Goal: Information Seeking & Learning: Understand process/instructions

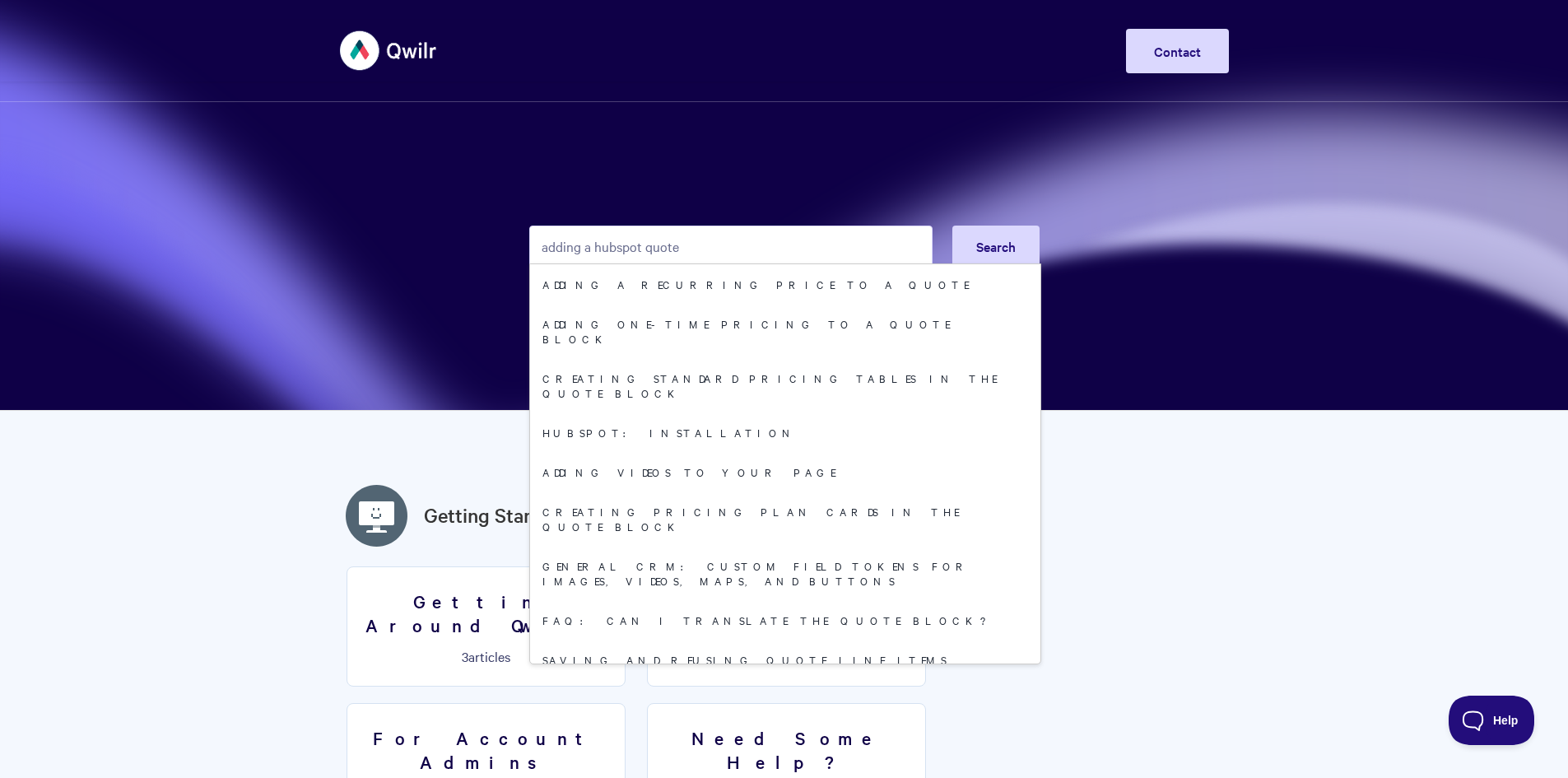
type input "adding a hubspot quote"
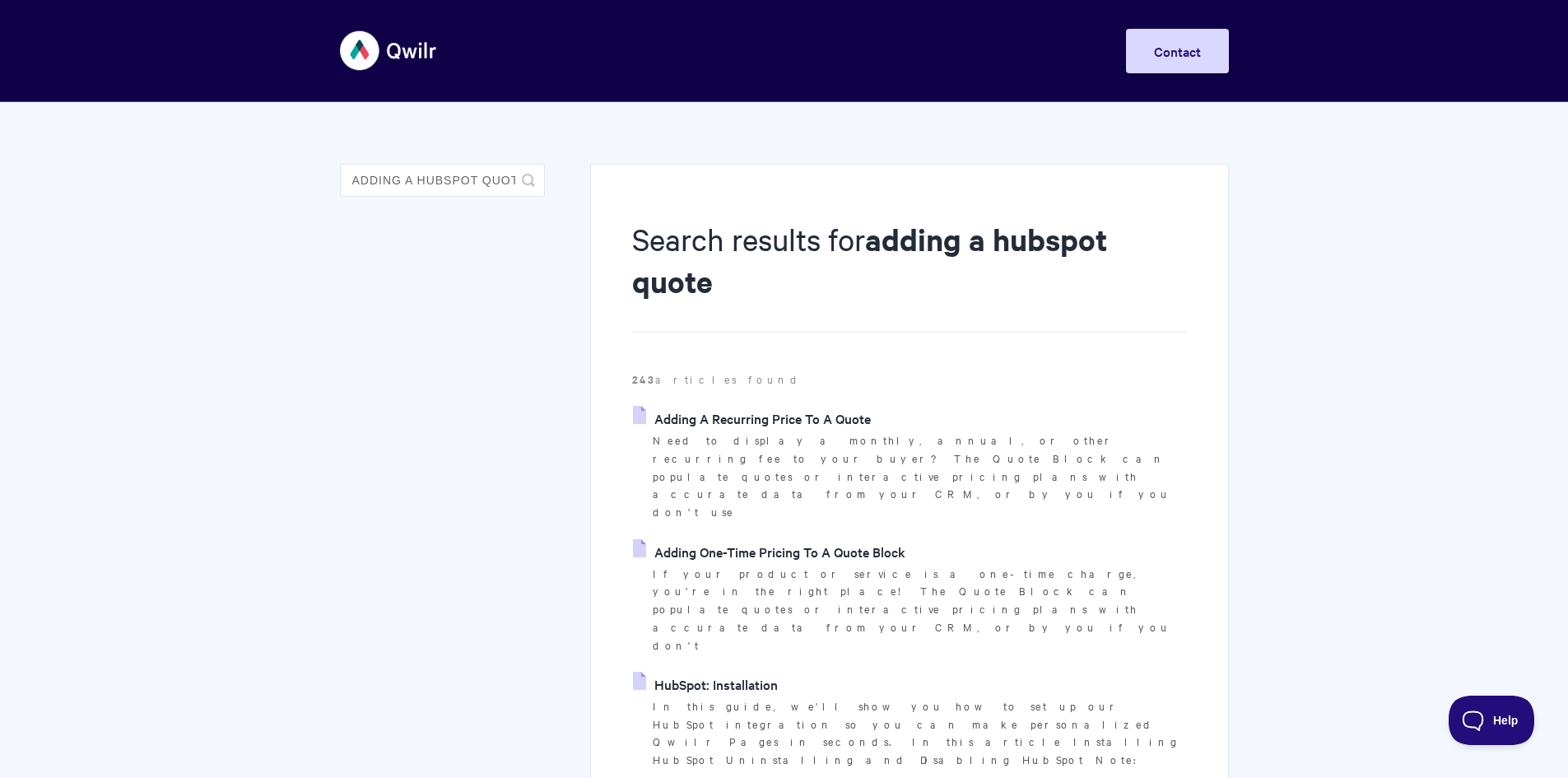
click at [664, 417] on link "Adding A Recurring Price To A Quote" at bounding box center [751, 417] width 238 height 25
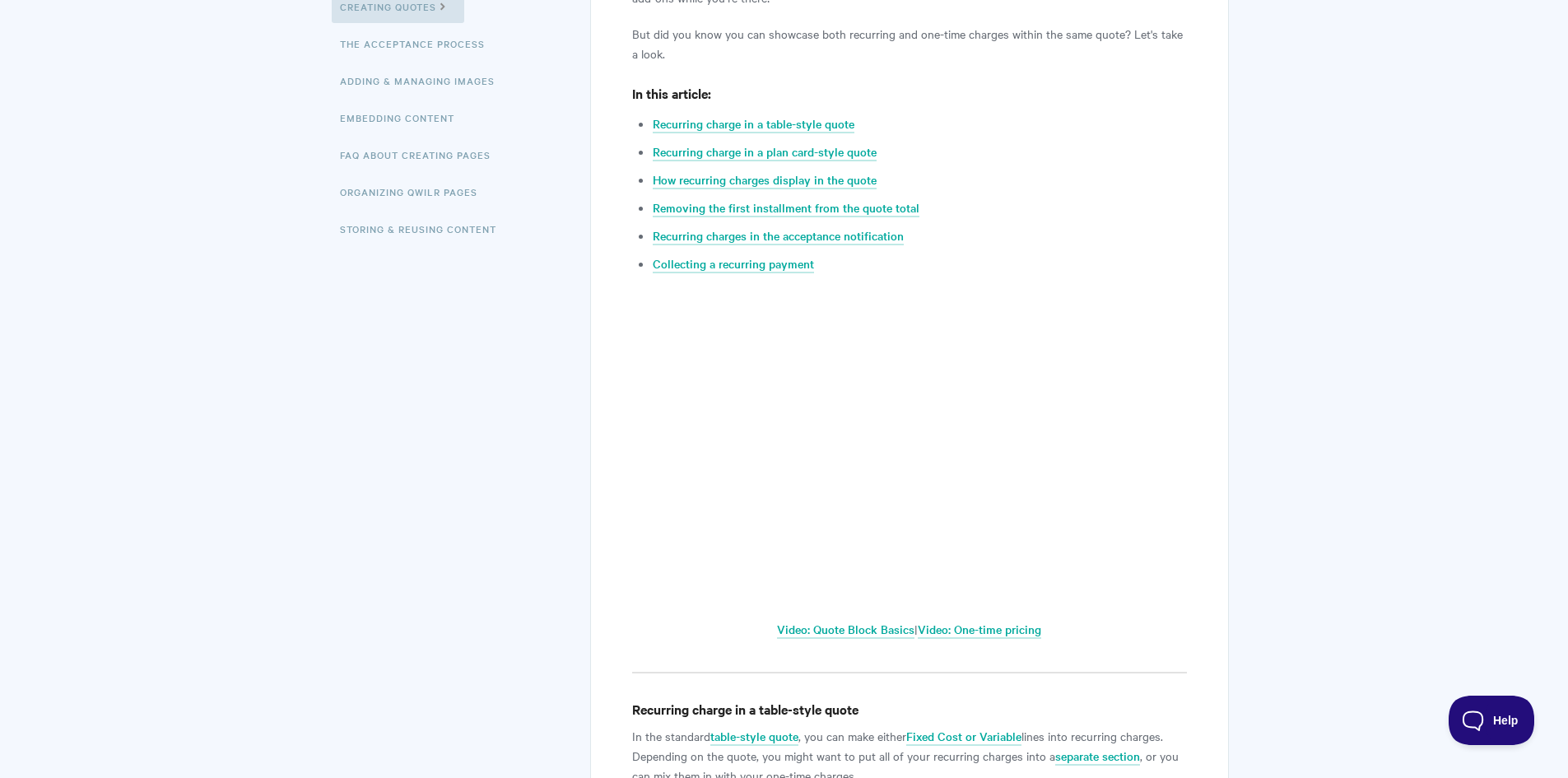
scroll to position [411, 0]
click at [863, 625] on link "Video: Quote Block Basics" at bounding box center [846, 631] width 137 height 18
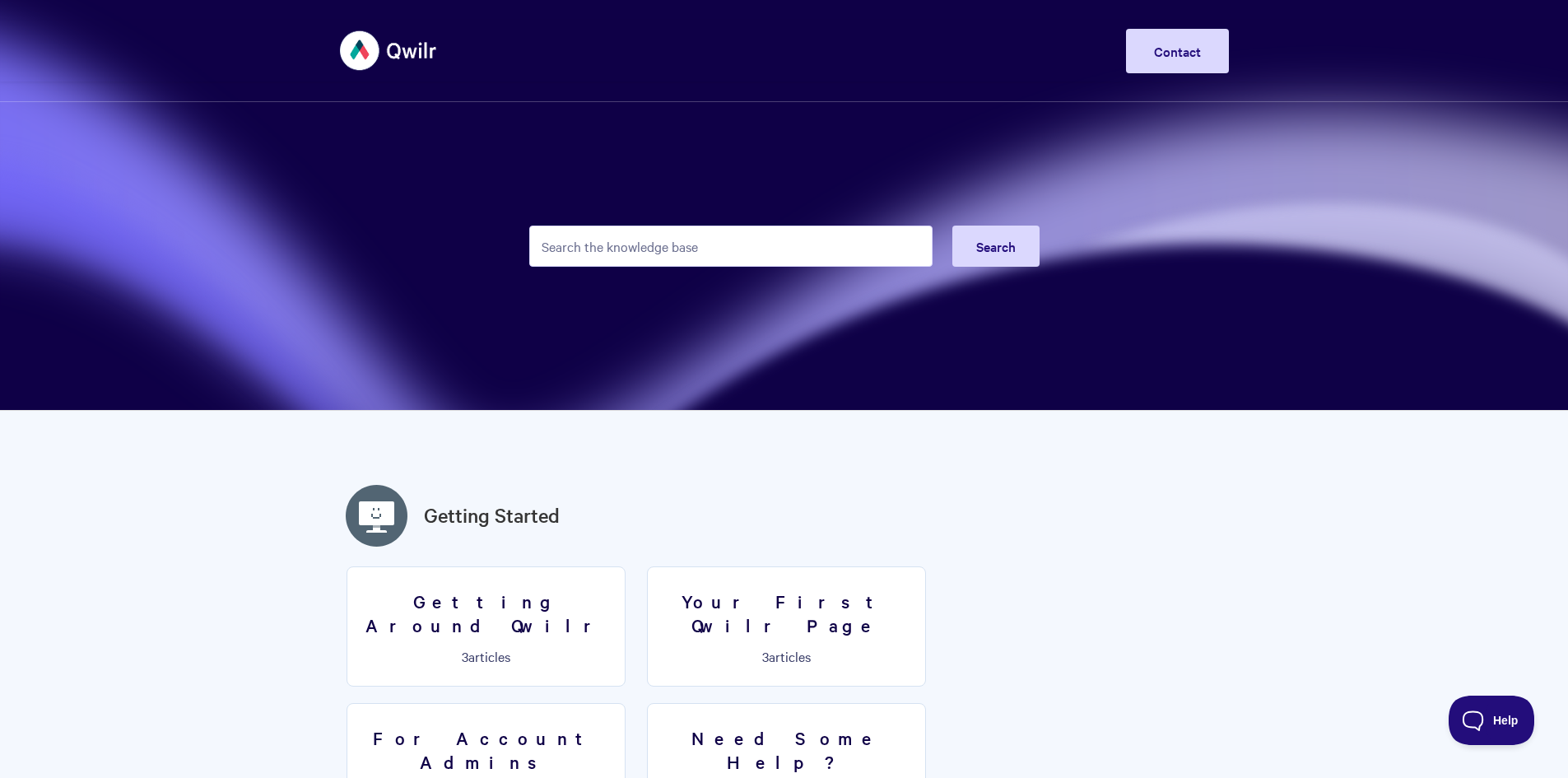
click at [717, 244] on input "Search the knowledge base" at bounding box center [731, 246] width 403 height 41
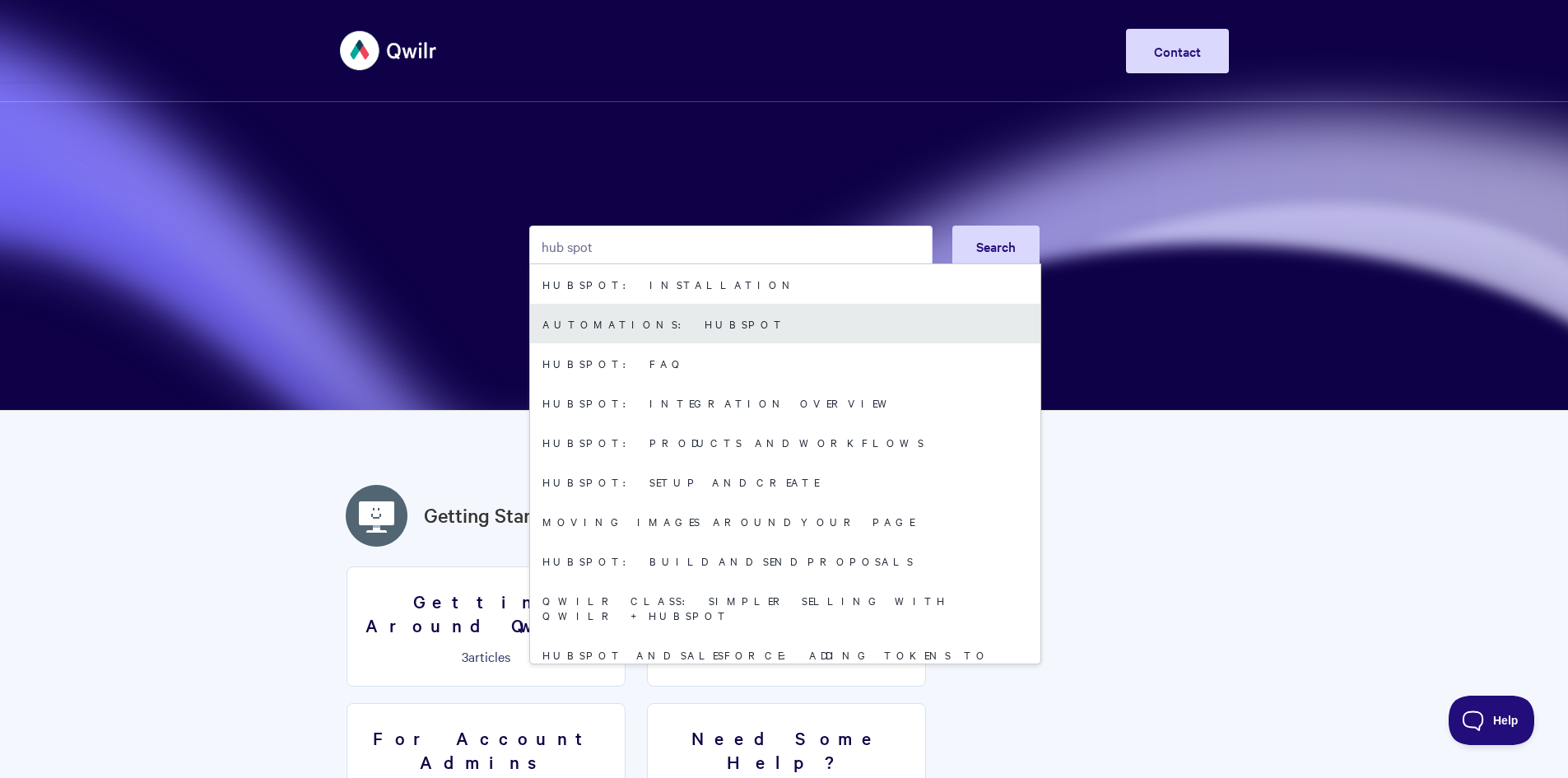
type input "hub spot"
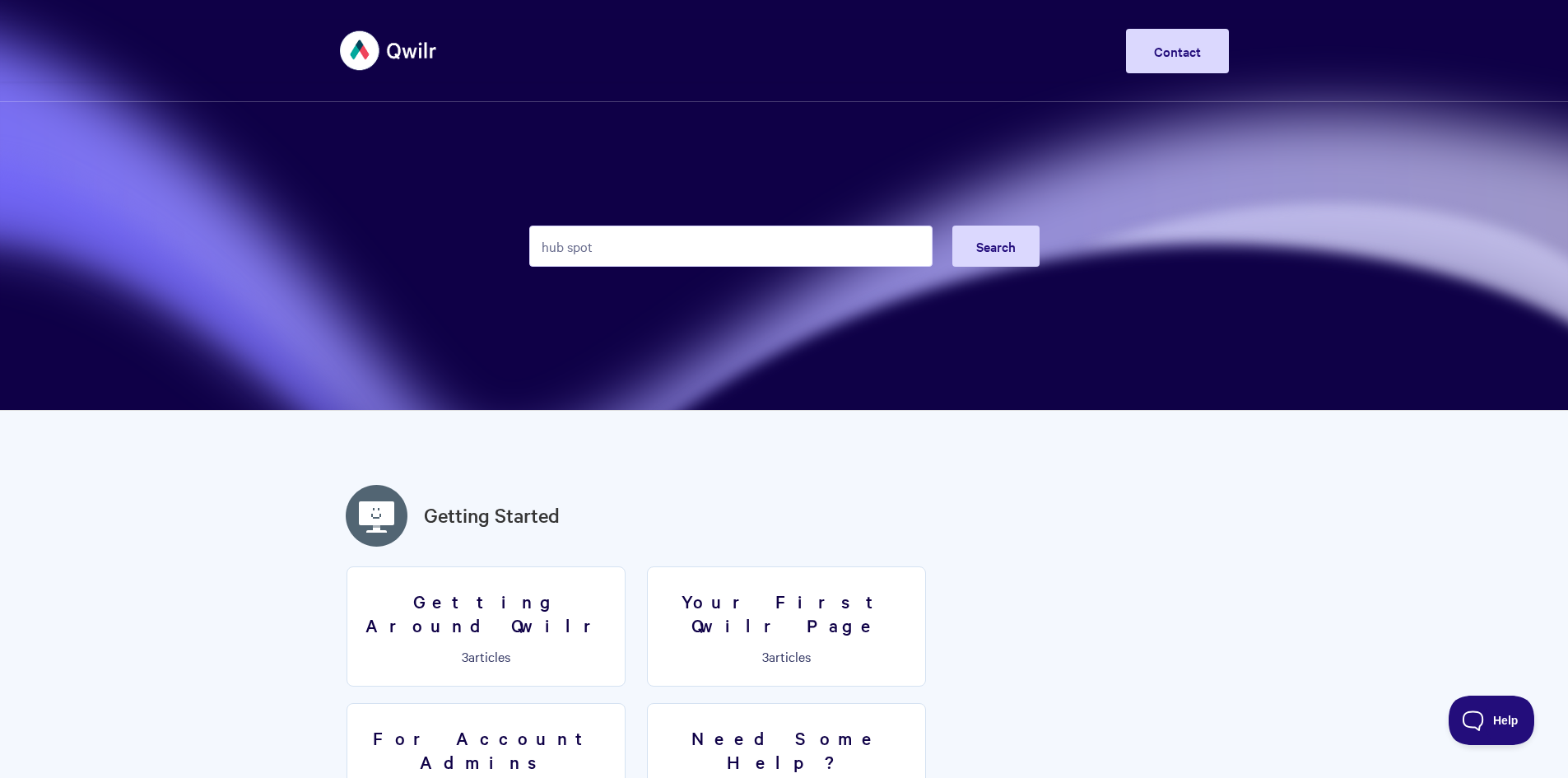
click at [697, 244] on input "hub spot" at bounding box center [731, 246] width 403 height 41
drag, startPoint x: 654, startPoint y: 286, endPoint x: 694, endPoint y: 278, distance: 40.8
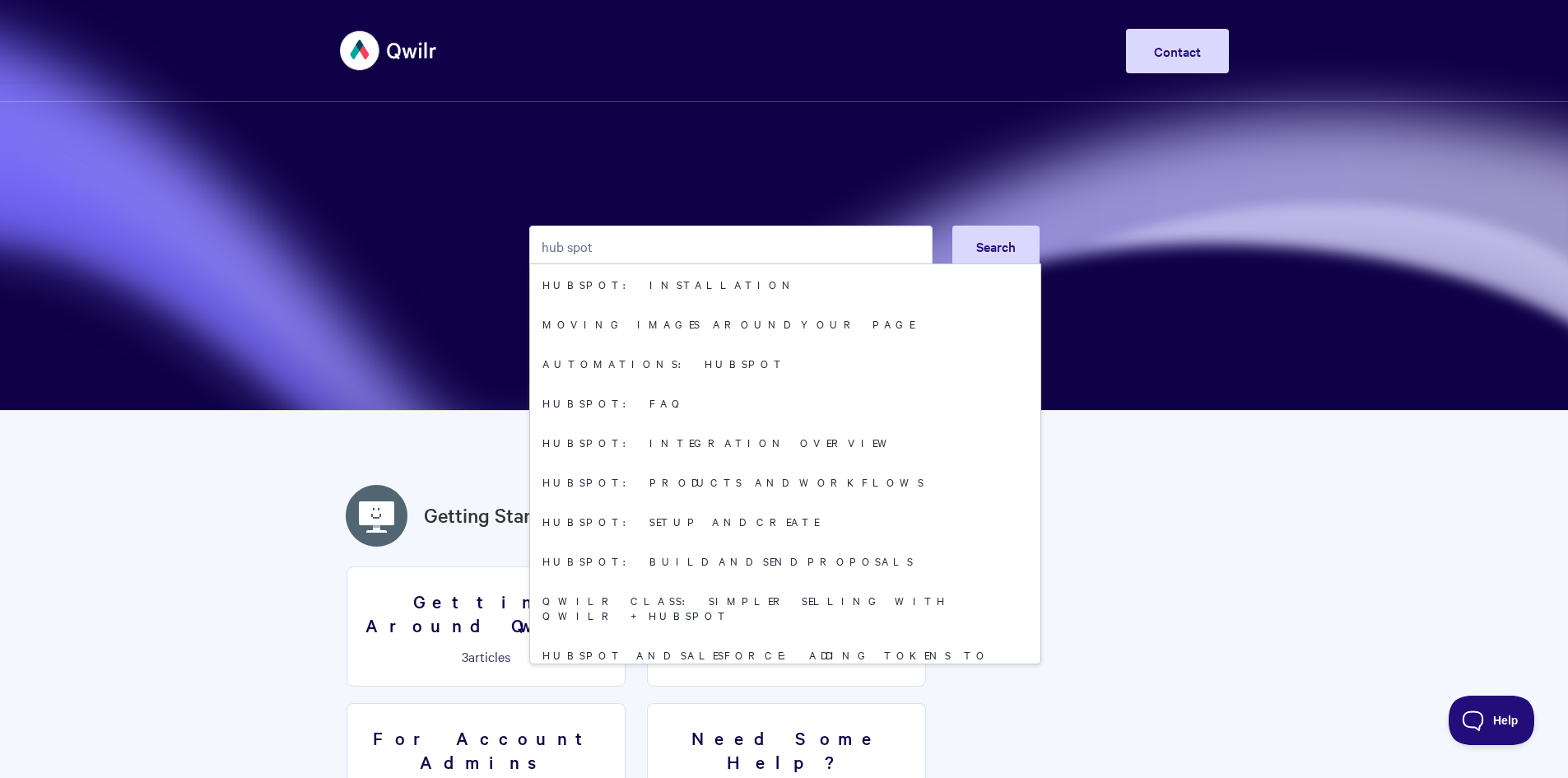
drag, startPoint x: 682, startPoint y: 254, endPoint x: 562, endPoint y: 249, distance: 120.1
click at [562, 249] on input "hub spot" at bounding box center [731, 246] width 403 height 41
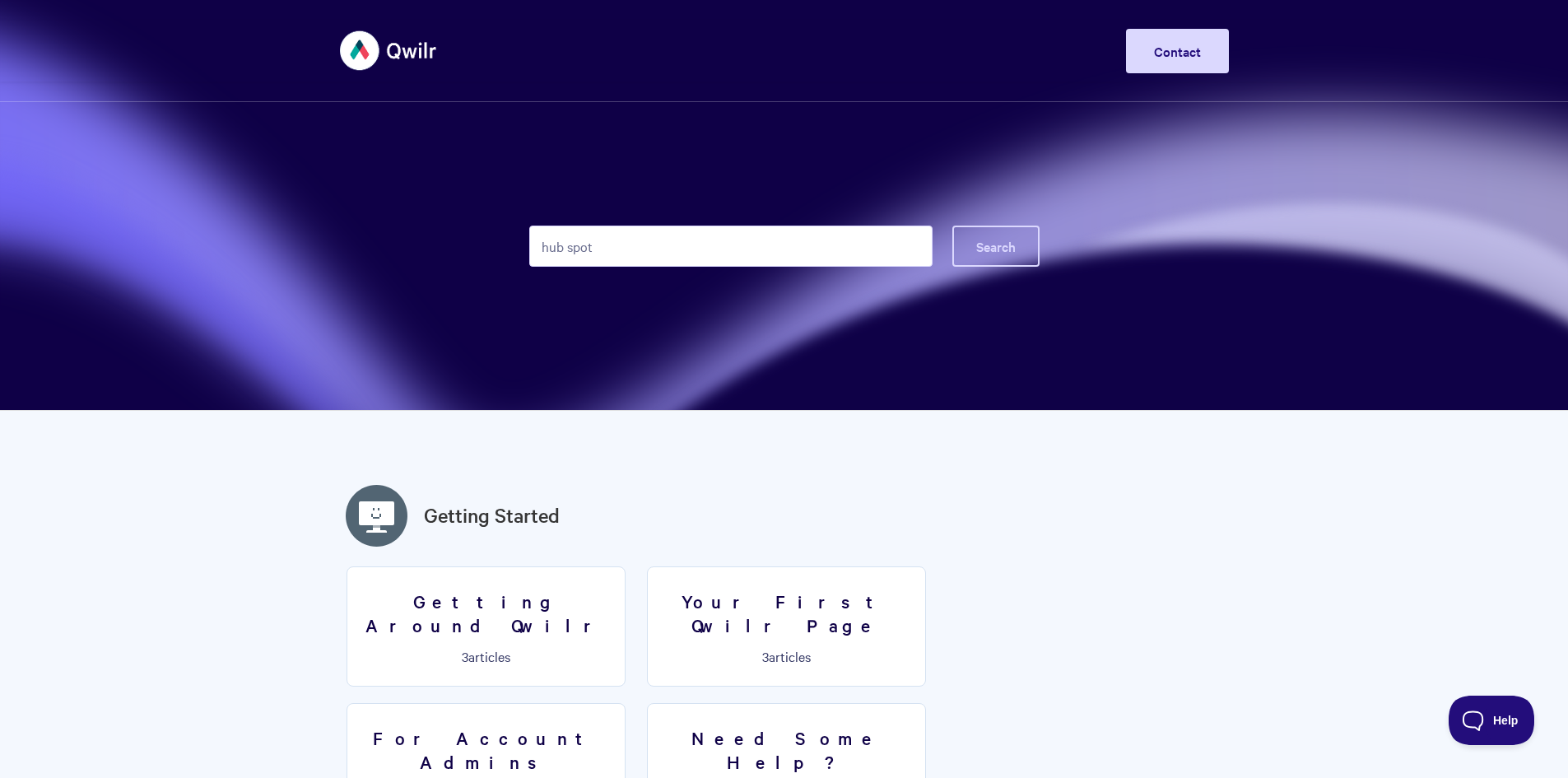
click at [969, 252] on button "Search" at bounding box center [996, 246] width 87 height 41
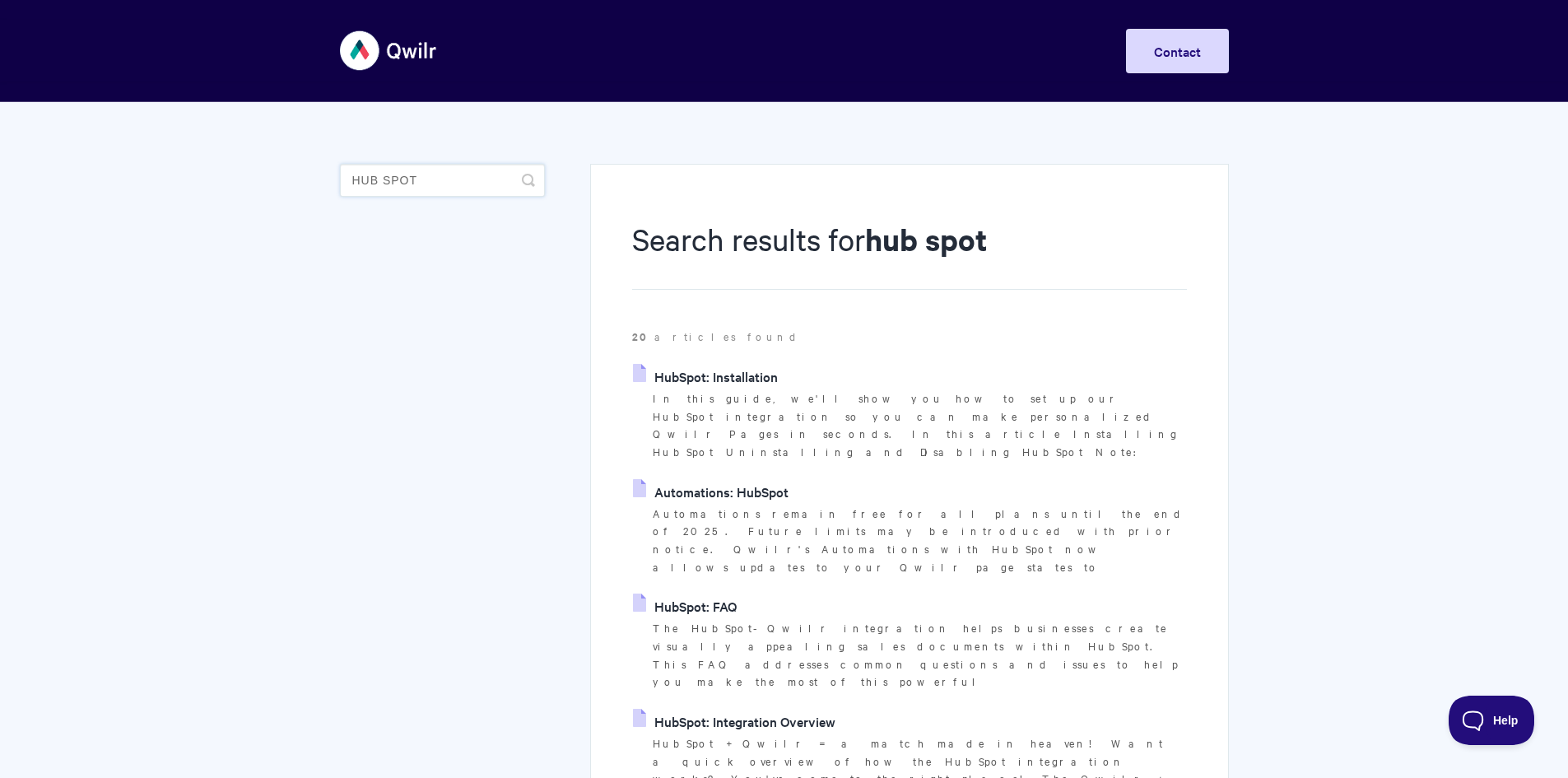
click at [445, 179] on input "hub spot" at bounding box center [442, 179] width 205 height 33
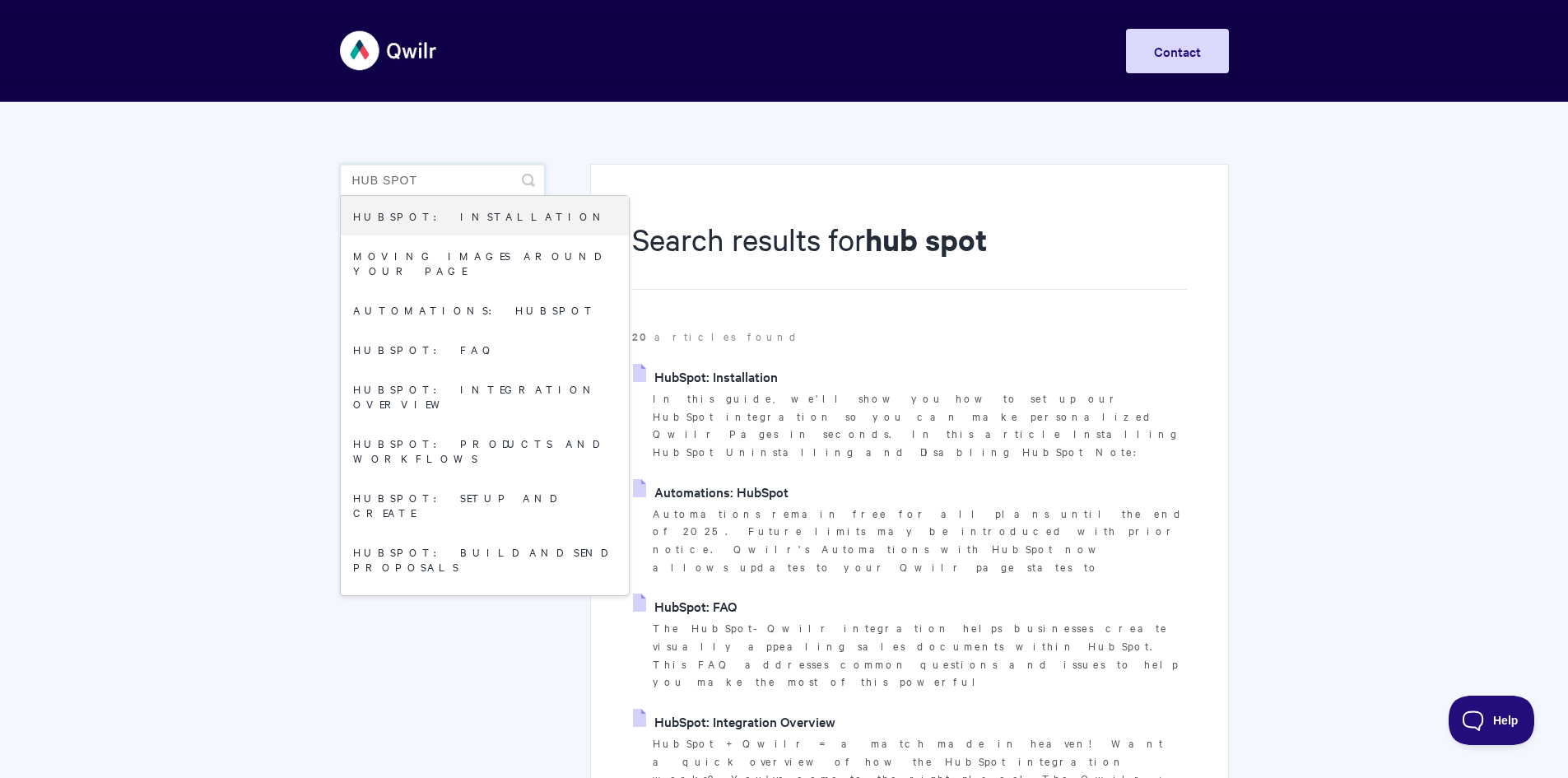
click at [386, 181] on input "hub spot" at bounding box center [442, 179] width 205 height 33
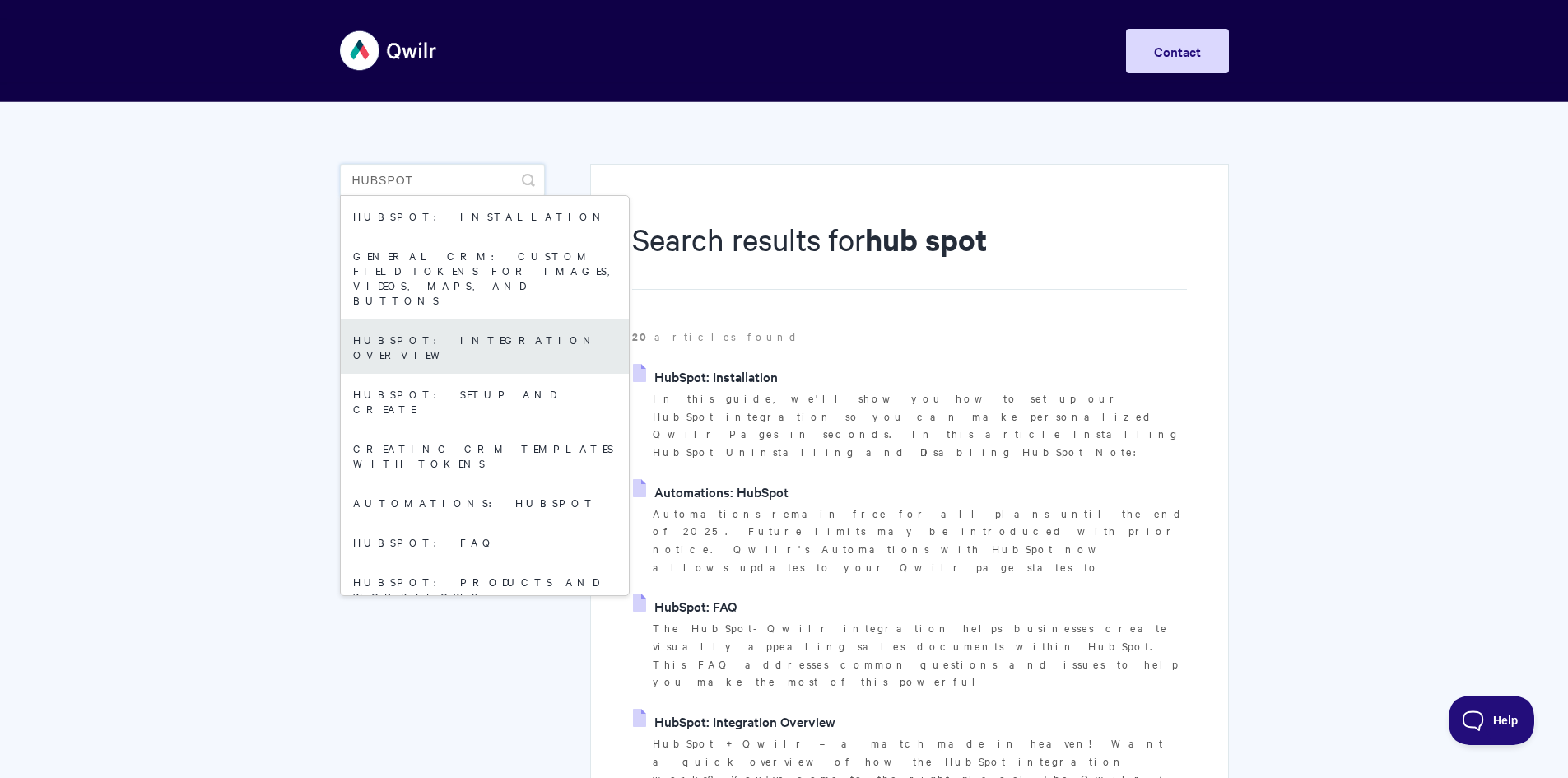
type input "hubspot"
click at [483, 319] on link "HubSpot: Integration Overview" at bounding box center [484, 346] width 288 height 54
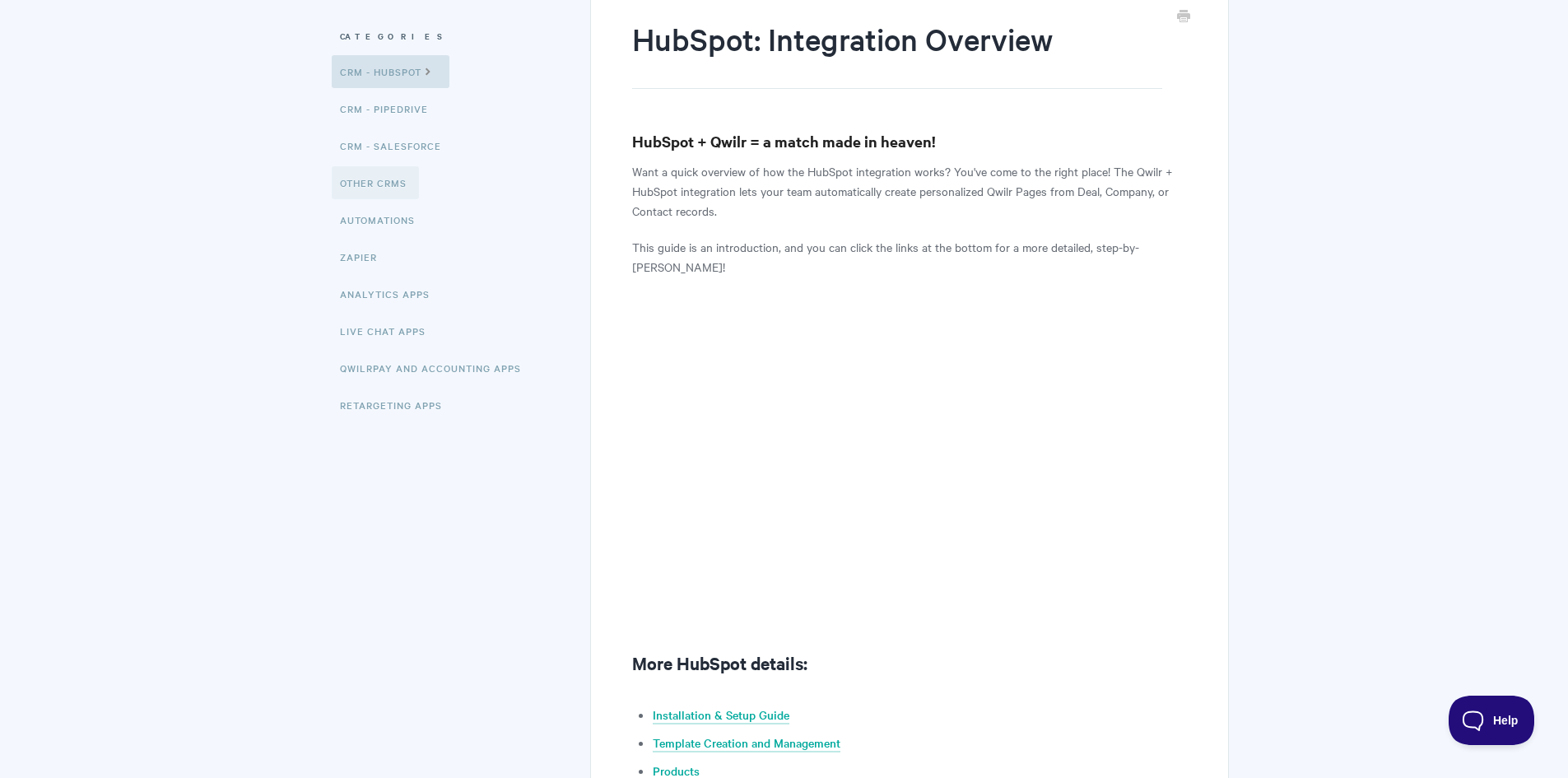
scroll to position [164, 0]
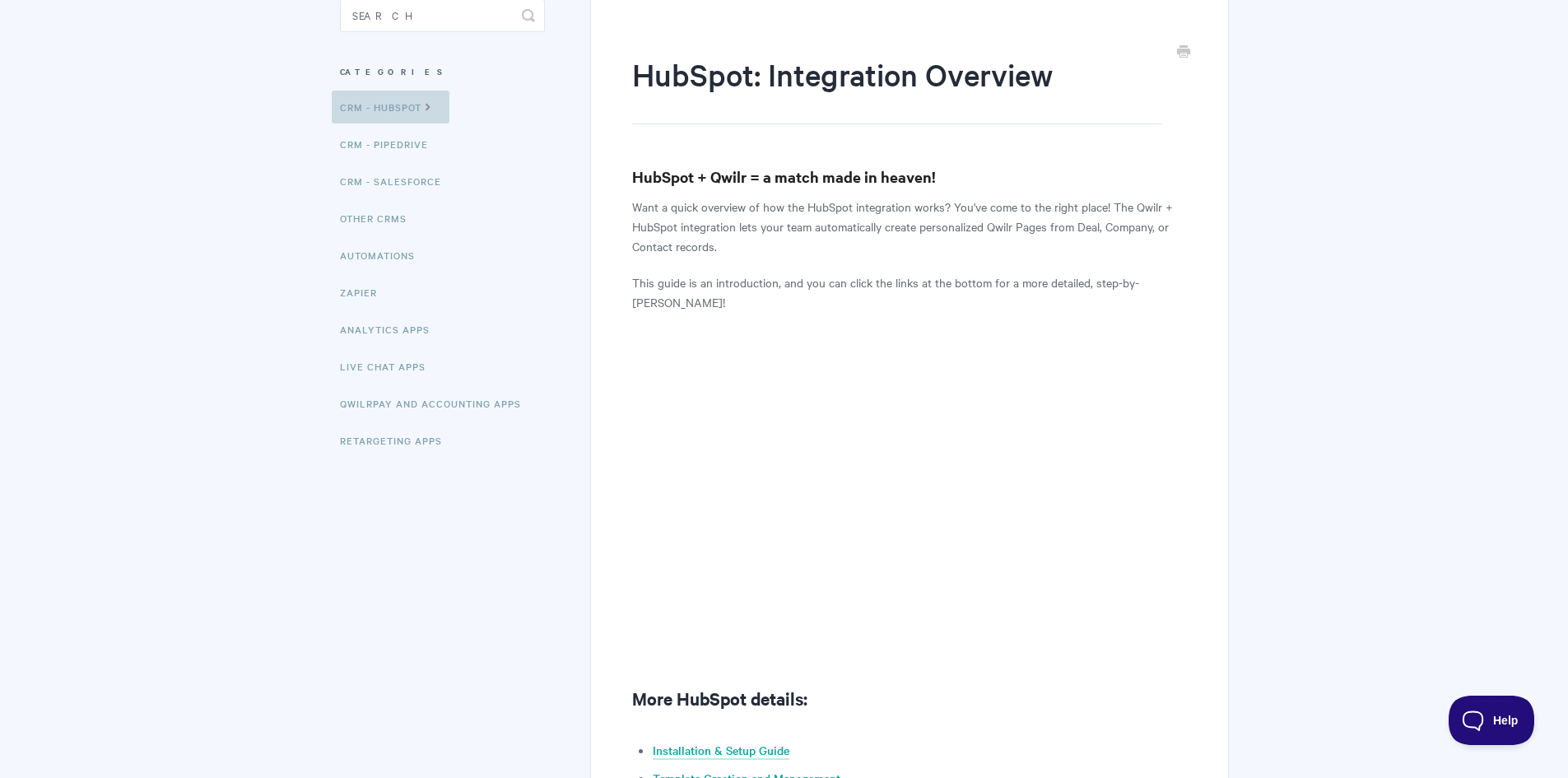
click at [404, 109] on link "CRM - HubSpot" at bounding box center [390, 107] width 118 height 33
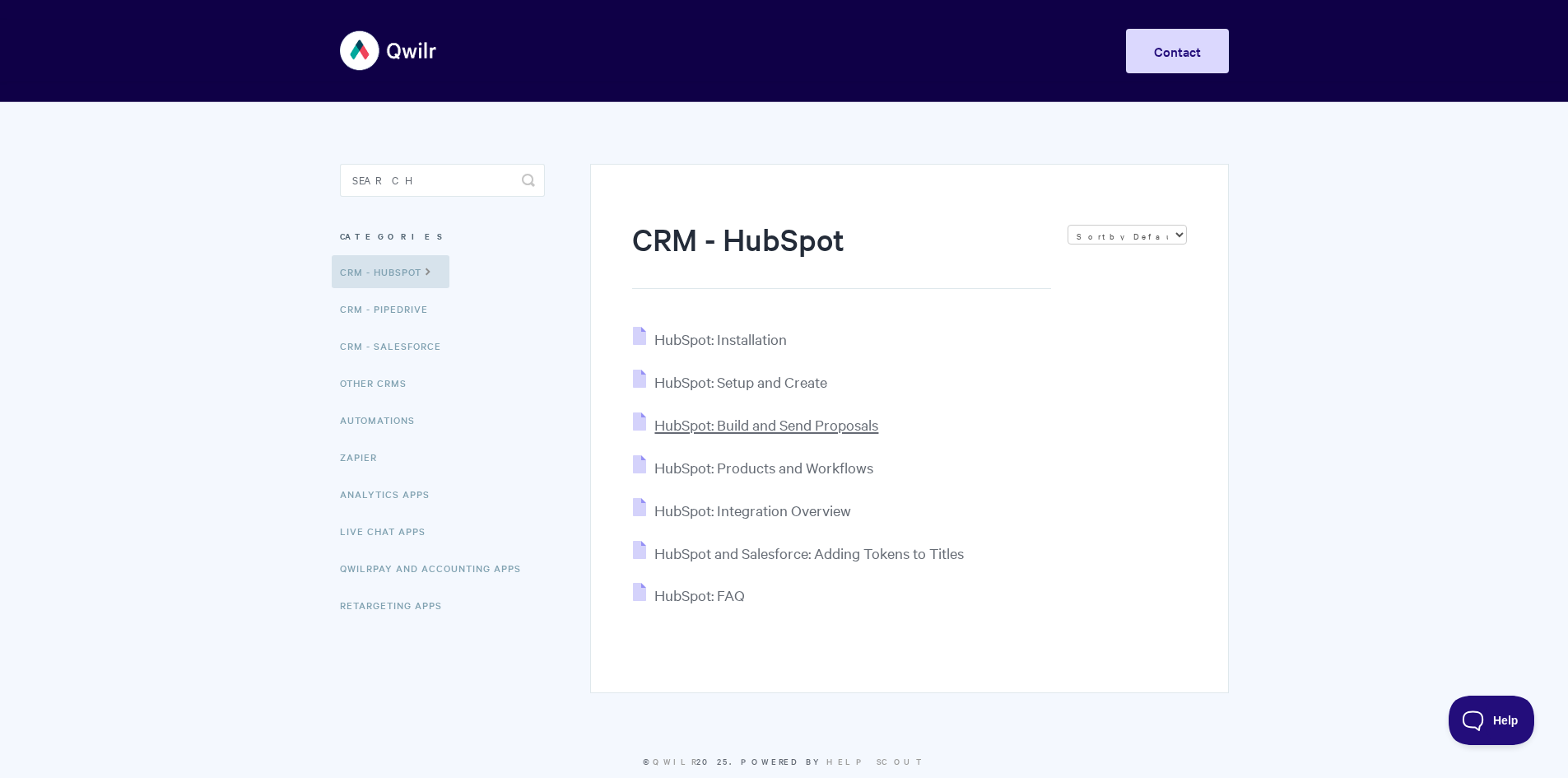
click at [719, 428] on span "HubSpot: Build and Send Proposals" at bounding box center [766, 424] width 224 height 19
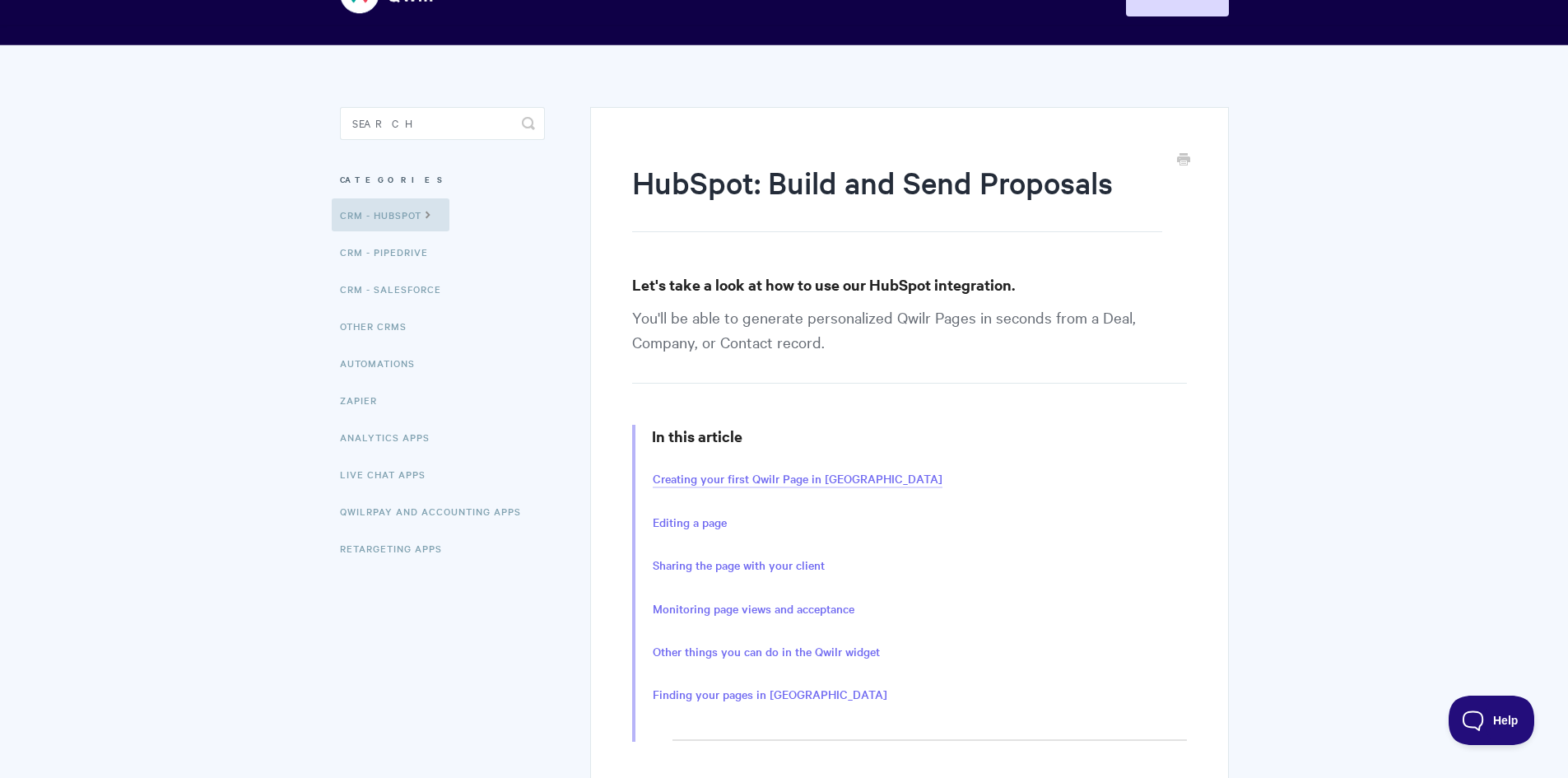
scroll to position [82, 0]
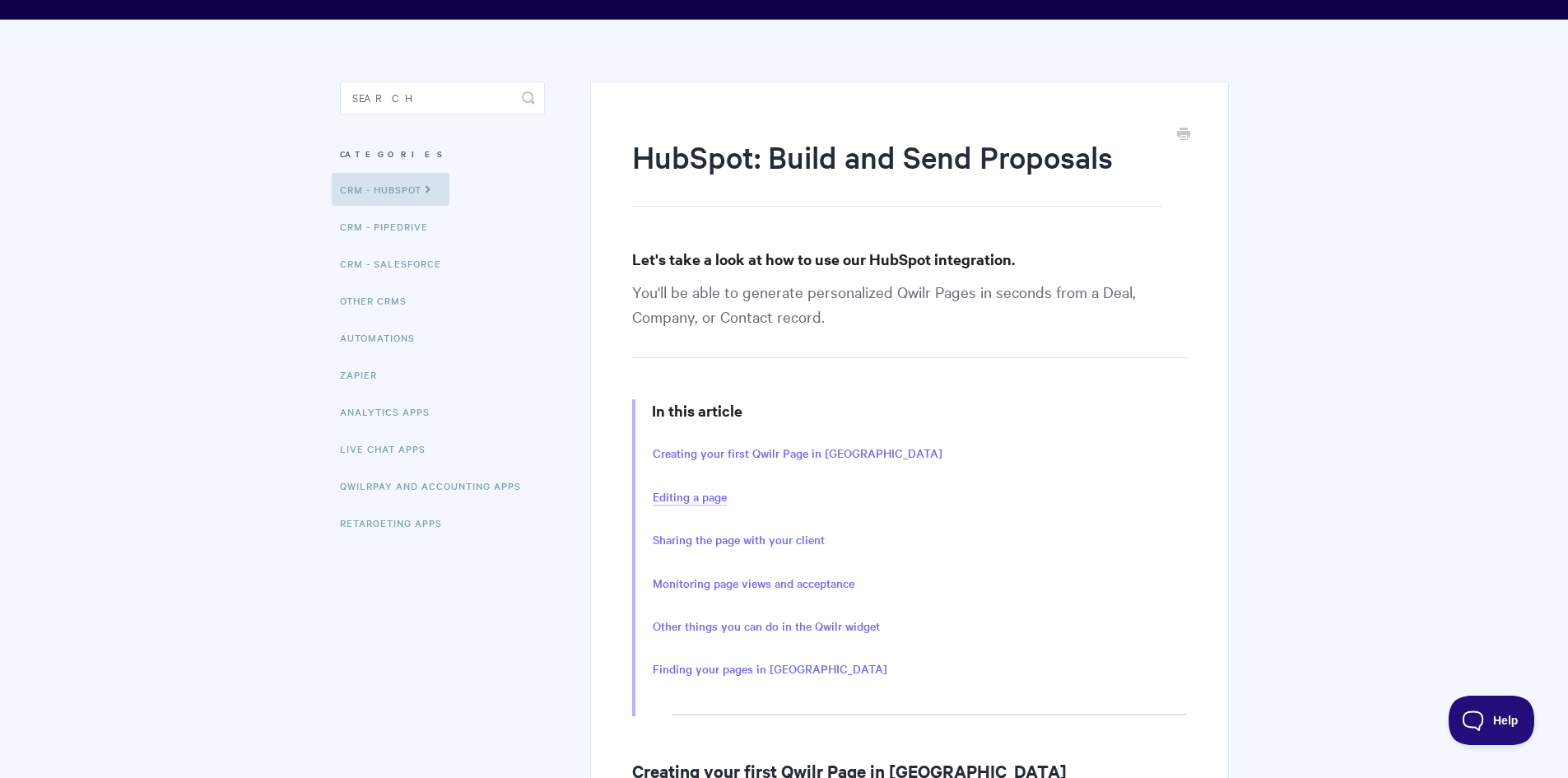
click at [684, 499] on link "Editing a page" at bounding box center [689, 496] width 74 height 18
